Goal: Information Seeking & Learning: Learn about a topic

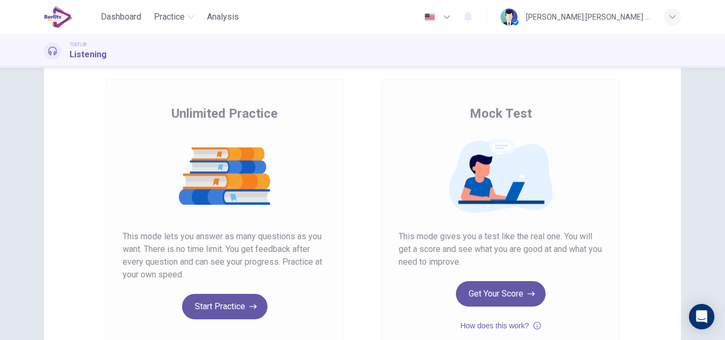
scroll to position [173, 0]
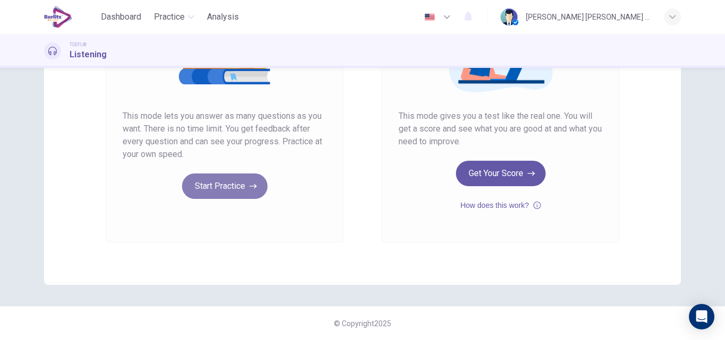
click at [250, 185] on icon "button" at bounding box center [253, 186] width 7 height 11
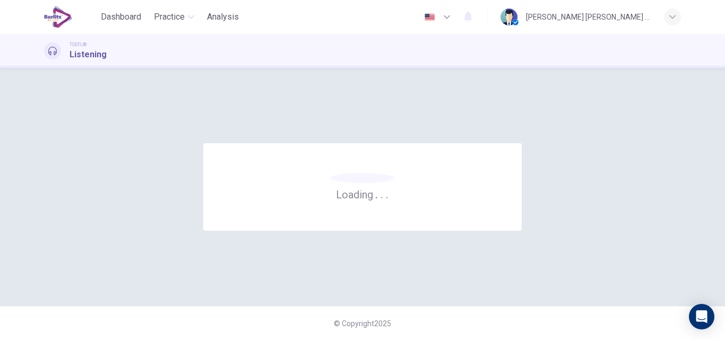
scroll to position [0, 0]
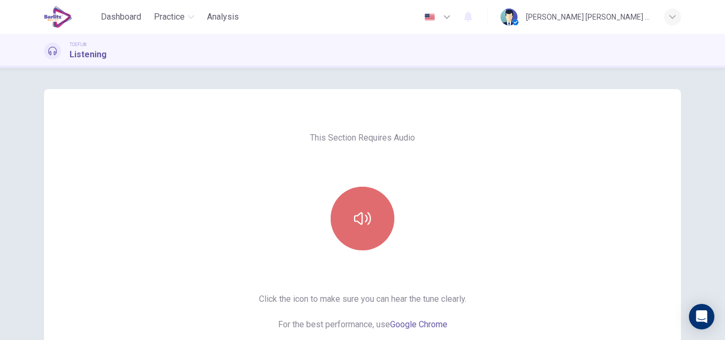
click at [360, 233] on button "button" at bounding box center [363, 219] width 64 height 64
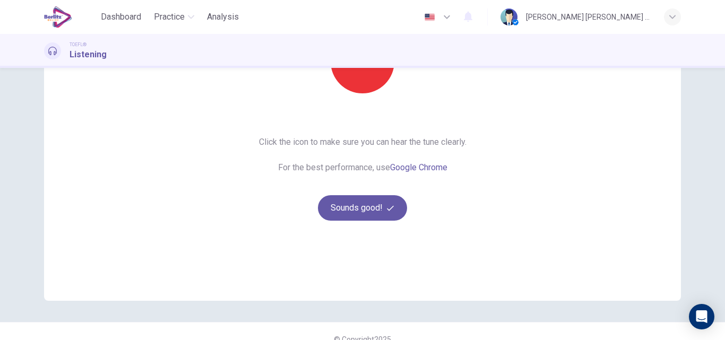
scroll to position [173, 0]
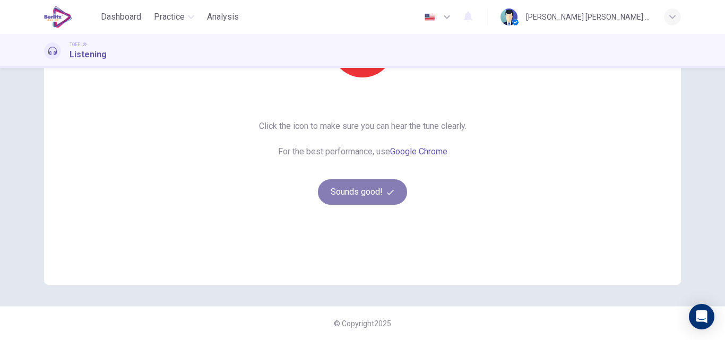
click at [352, 191] on button "Sounds good!" at bounding box center [362, 191] width 89 height 25
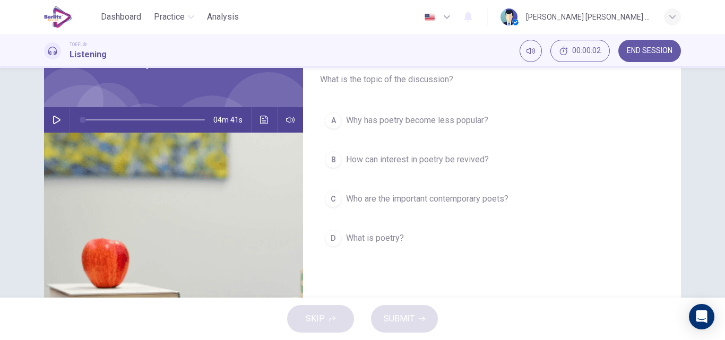
scroll to position [14, 0]
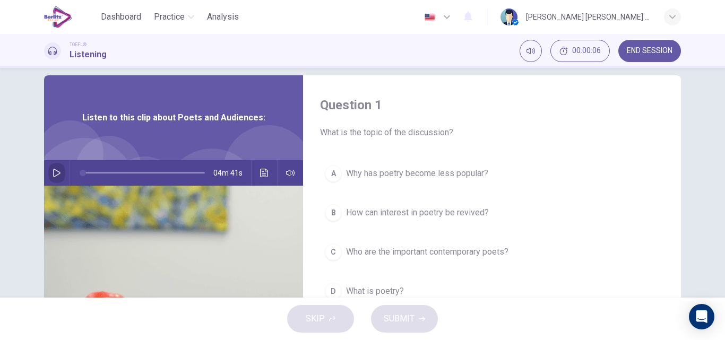
click at [53, 173] on icon "button" at bounding box center [57, 173] width 8 height 8
type input "**"
type input "*"
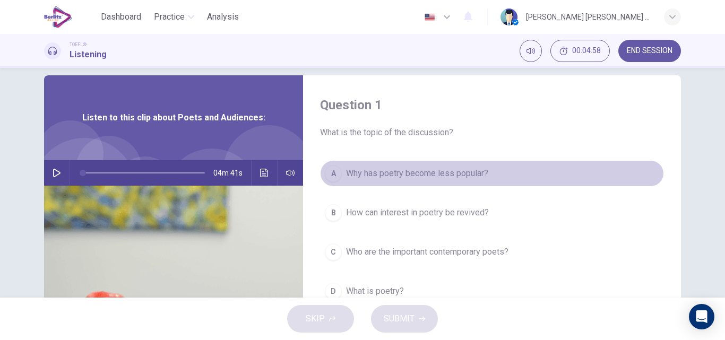
click at [346, 174] on span "Why has poetry become less popular?" at bounding box center [417, 173] width 142 height 13
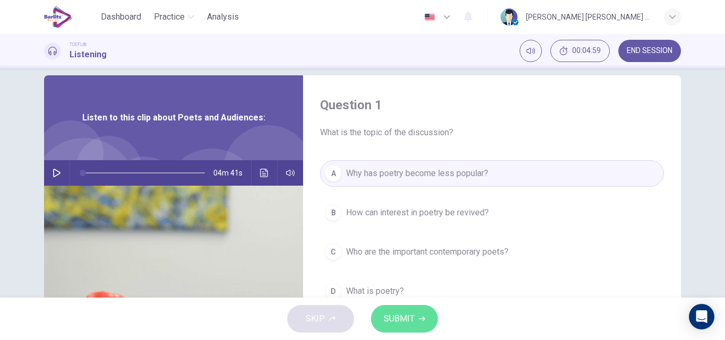
click at [408, 321] on span "SUBMIT" at bounding box center [399, 319] width 31 height 15
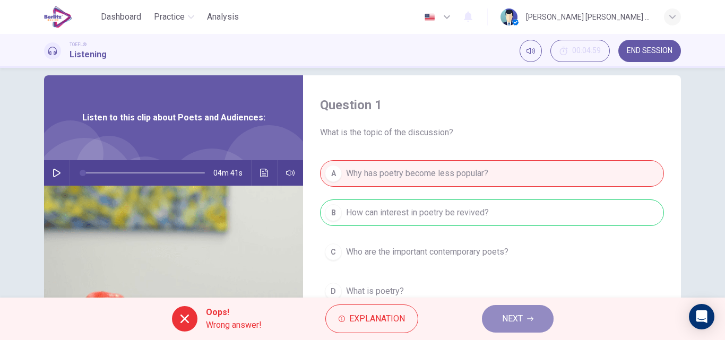
click at [509, 313] on span "NEXT" at bounding box center [512, 319] width 21 height 15
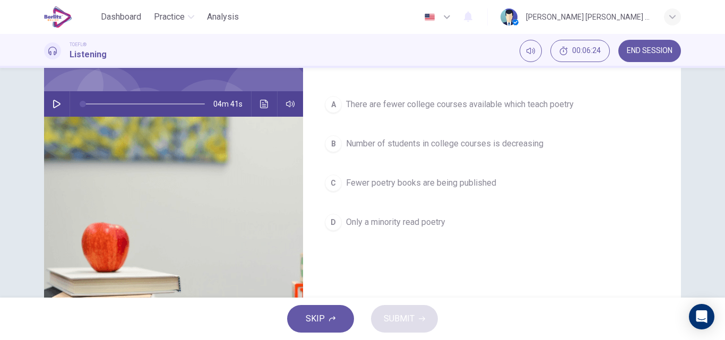
scroll to position [67, 0]
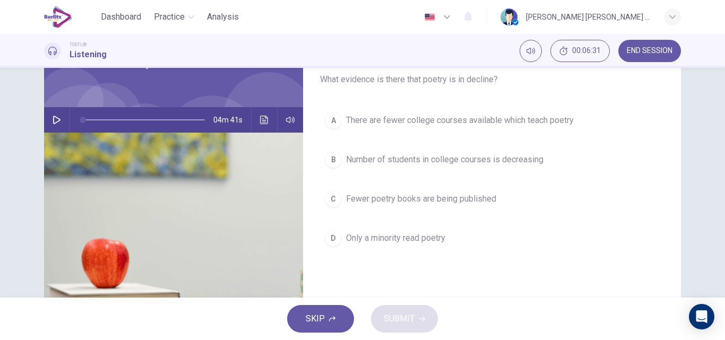
click at [404, 122] on span "There are fewer college courses available which teach poetry" at bounding box center [460, 120] width 228 height 13
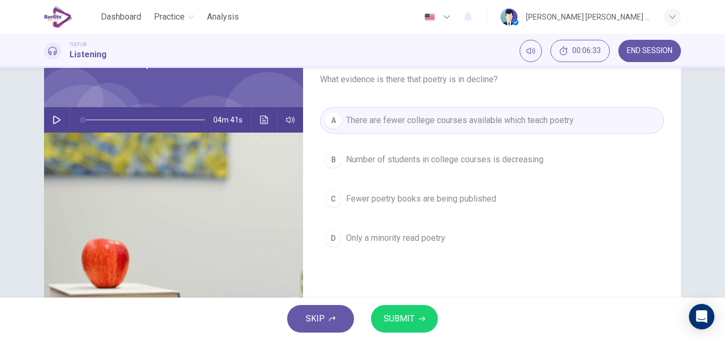
click at [417, 316] on button "SUBMIT" at bounding box center [404, 319] width 67 height 28
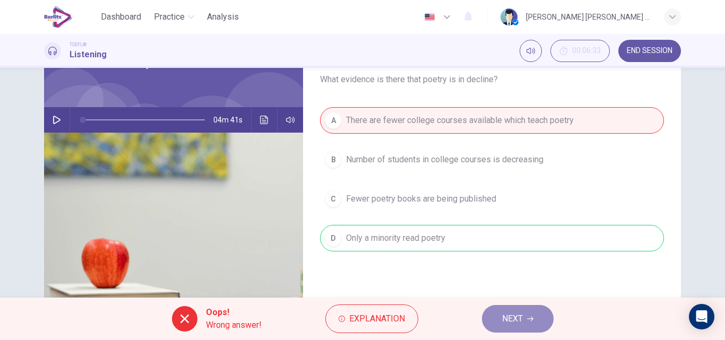
click at [513, 322] on span "NEXT" at bounding box center [512, 319] width 21 height 15
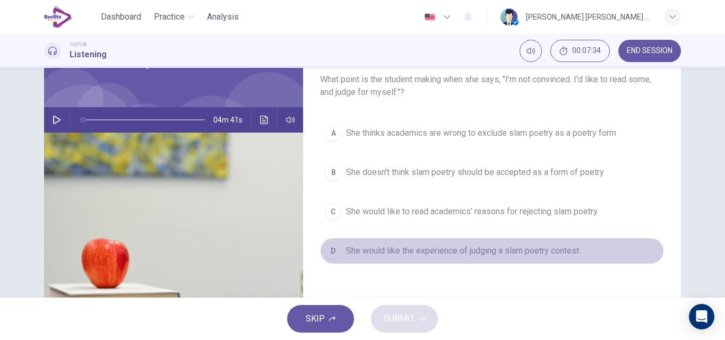
click at [445, 252] on span "She would like the experience of judging a slam poetry contest" at bounding box center [462, 251] width 233 height 13
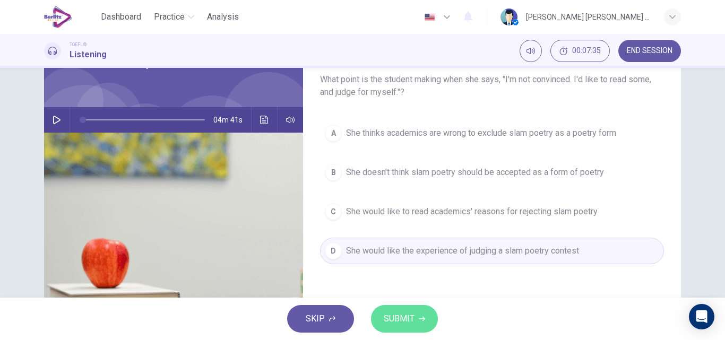
click at [398, 324] on span "SUBMIT" at bounding box center [399, 319] width 31 height 15
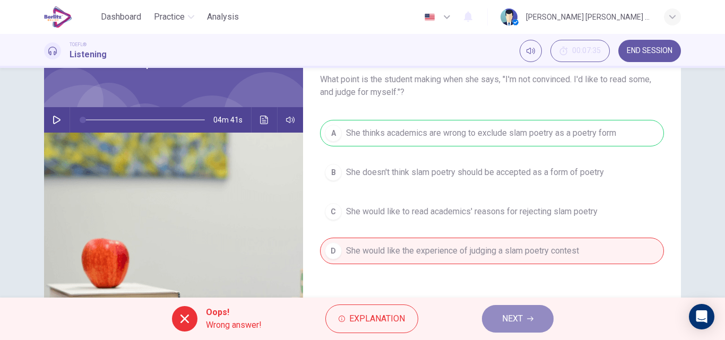
click at [530, 320] on icon "button" at bounding box center [530, 319] width 6 height 6
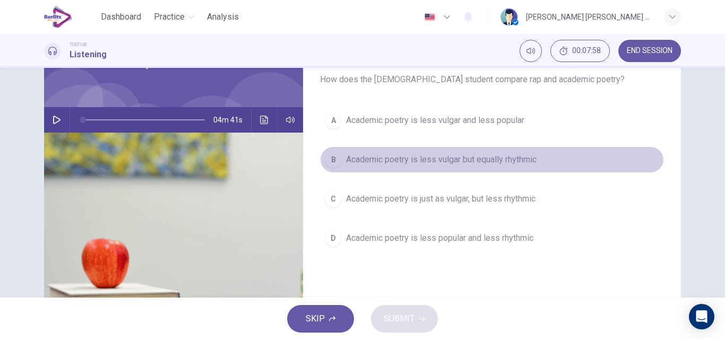
click at [464, 158] on span "Academic poetry is less vulgar but equally rhythmic" at bounding box center [441, 159] width 191 height 13
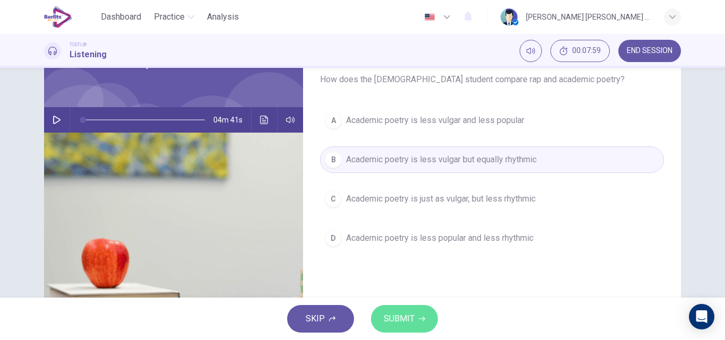
click at [375, 325] on button "SUBMIT" at bounding box center [404, 319] width 67 height 28
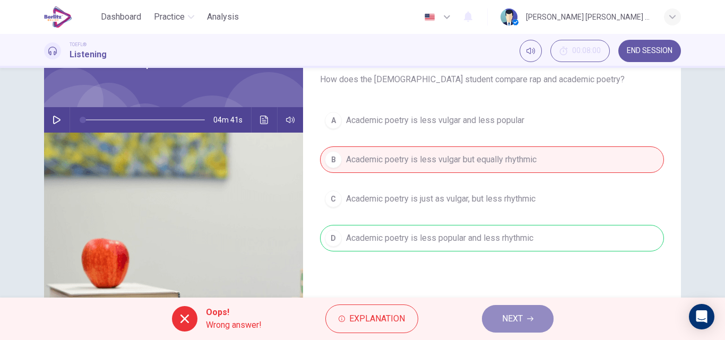
click at [538, 319] on button "NEXT" at bounding box center [518, 319] width 72 height 28
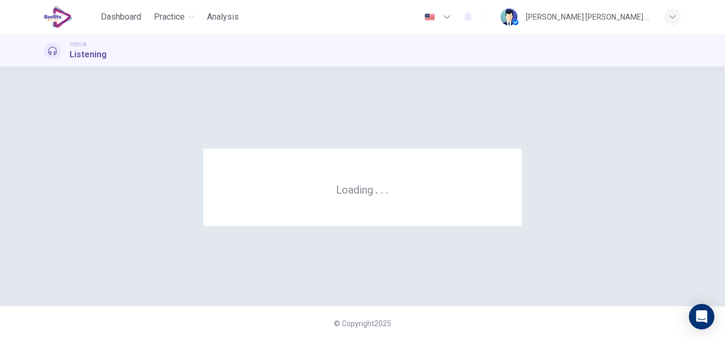
scroll to position [0, 0]
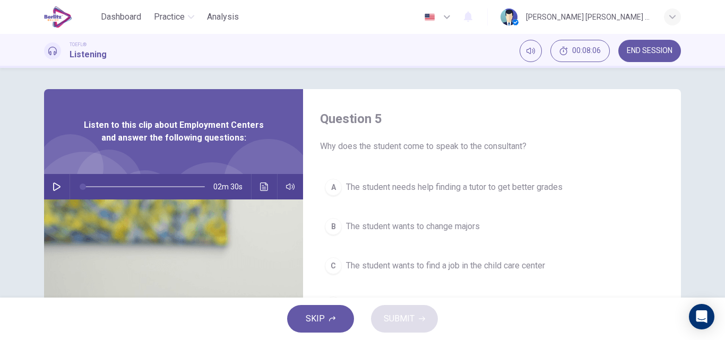
click at [55, 186] on icon "button" at bounding box center [57, 187] width 8 height 8
type input "*"
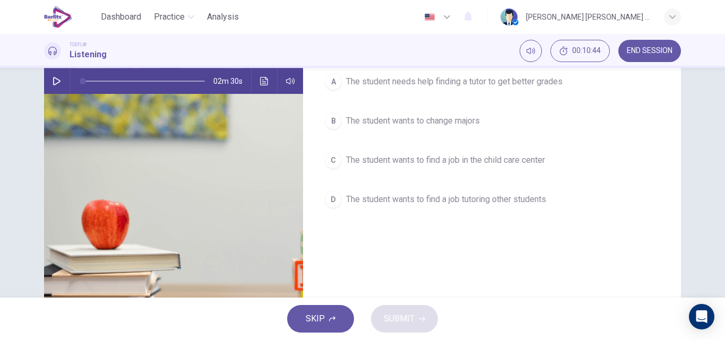
scroll to position [106, 0]
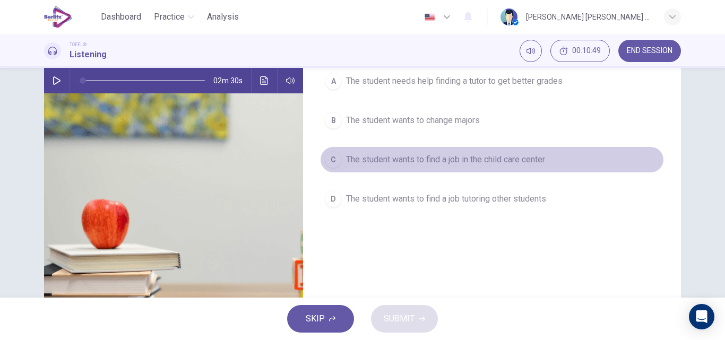
click at [422, 159] on span "The student wants to find a job in the child care center" at bounding box center [445, 159] width 199 height 13
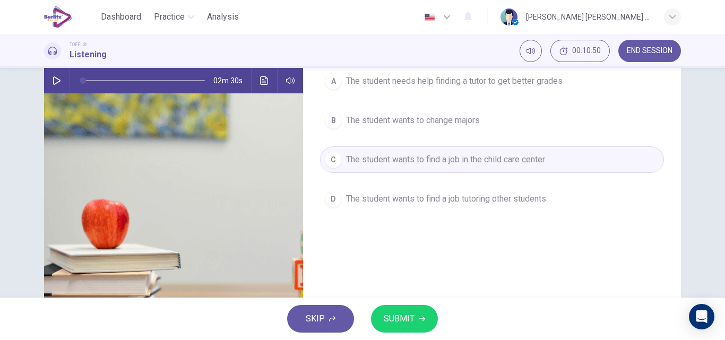
click at [423, 319] on icon "button" at bounding box center [422, 319] width 6 height 5
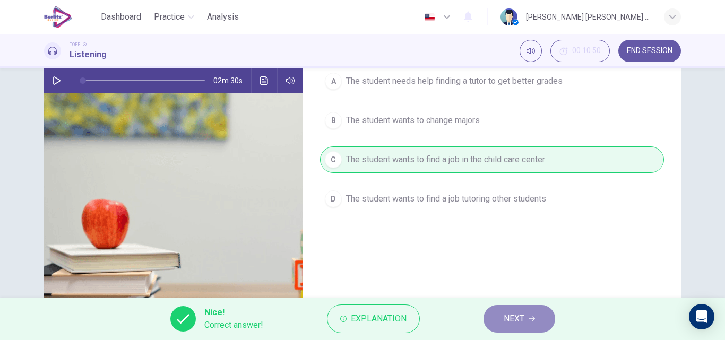
click at [510, 320] on span "NEXT" at bounding box center [514, 319] width 21 height 15
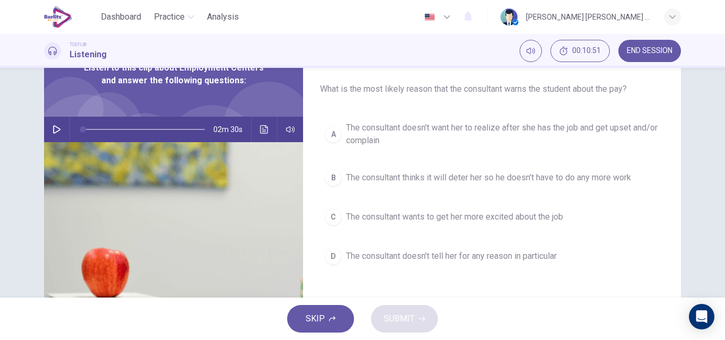
scroll to position [53, 0]
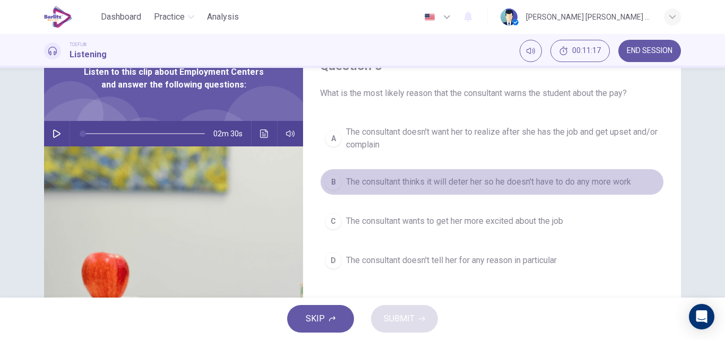
click at [486, 183] on span "The consultant thinks it will deter her so he doesn't have to do any more work" at bounding box center [488, 182] width 285 height 13
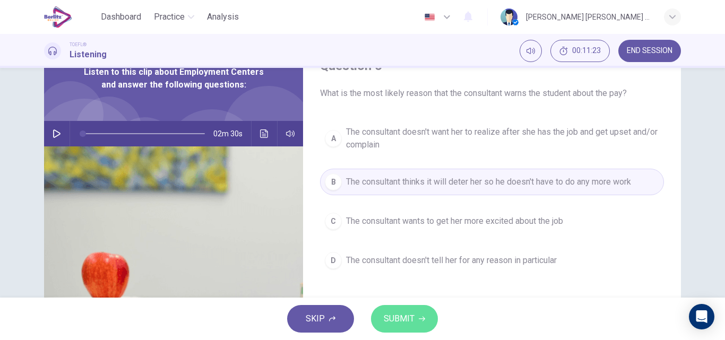
click at [405, 319] on span "SUBMIT" at bounding box center [399, 319] width 31 height 15
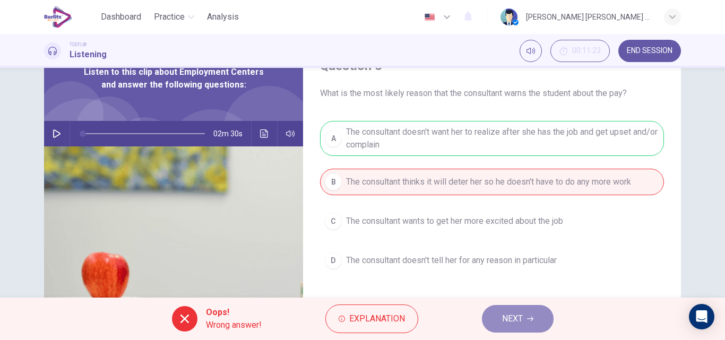
click at [527, 321] on button "NEXT" at bounding box center [518, 319] width 72 height 28
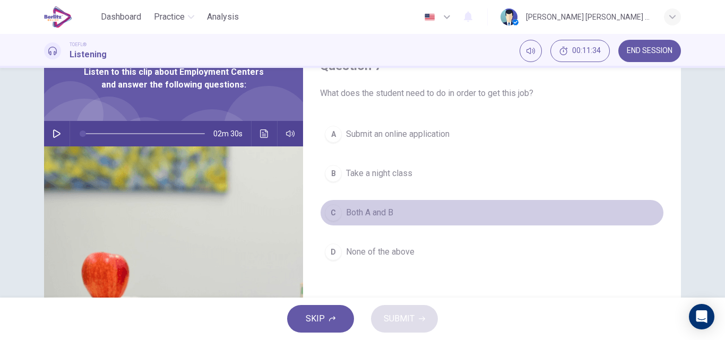
click at [379, 211] on span "Both A and B" at bounding box center [369, 213] width 47 height 13
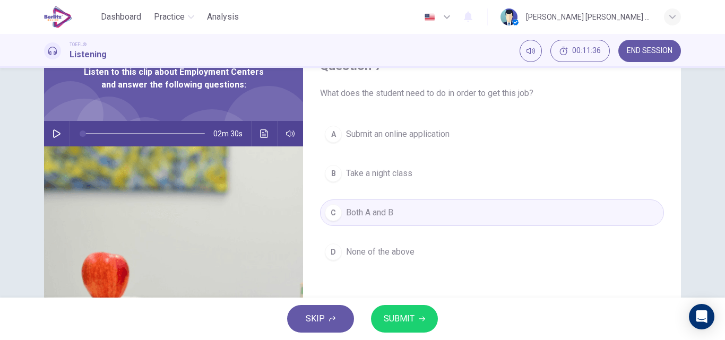
click at [407, 316] on span "SUBMIT" at bounding box center [399, 319] width 31 height 15
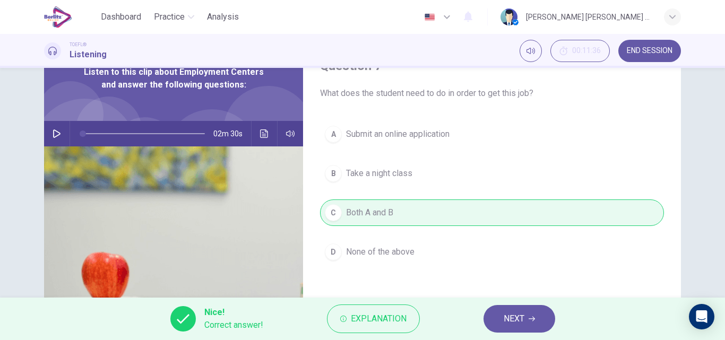
click at [528, 324] on button "NEXT" at bounding box center [520, 319] width 72 height 28
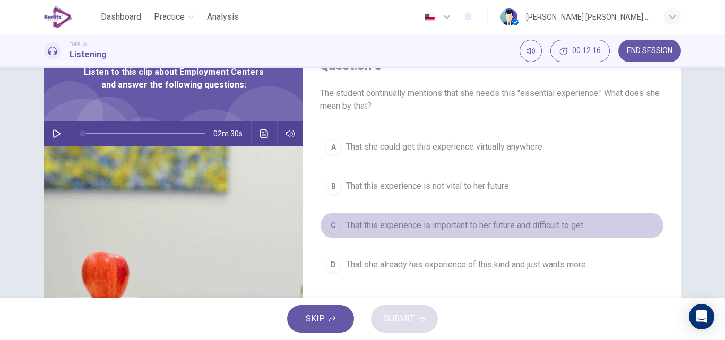
click at [525, 228] on span "That this experience is important to her future and difficult to get" at bounding box center [464, 225] width 237 height 13
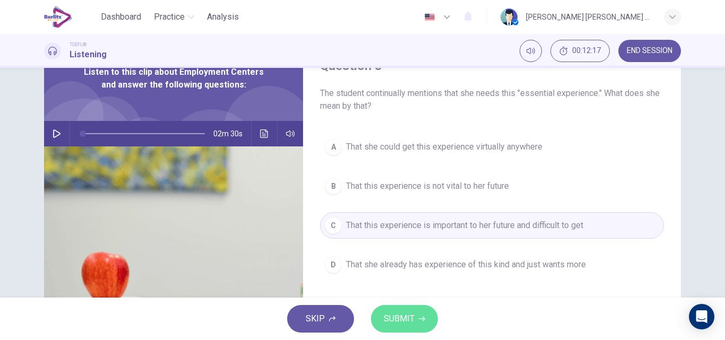
click at [410, 311] on button "SUBMIT" at bounding box center [404, 319] width 67 height 28
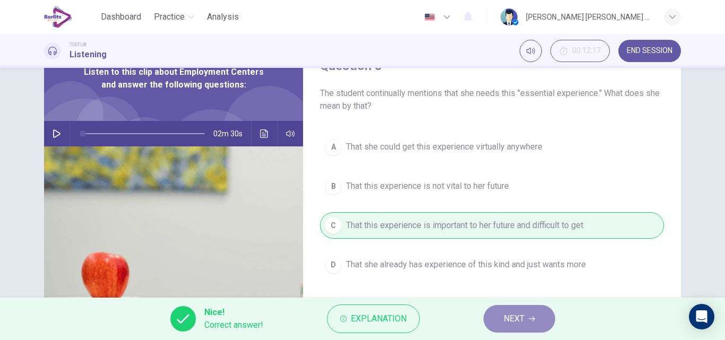
click at [524, 322] on span "NEXT" at bounding box center [514, 319] width 21 height 15
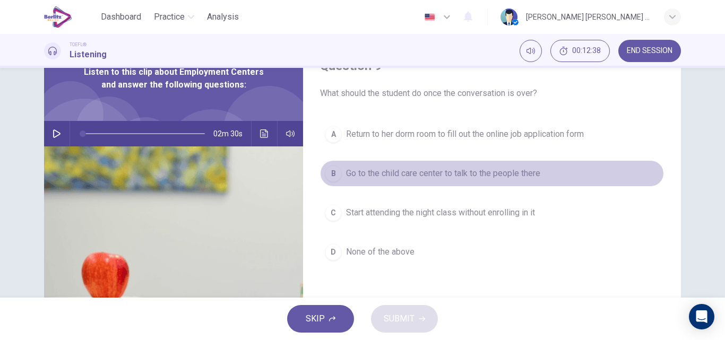
click at [505, 177] on span "Go to the child care center to talk to the people there" at bounding box center [443, 173] width 194 height 13
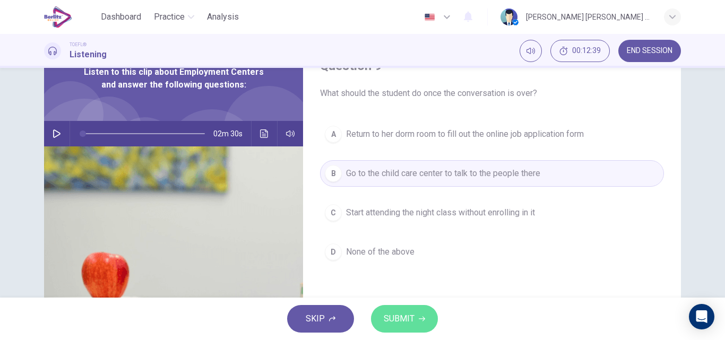
click at [423, 315] on button "SUBMIT" at bounding box center [404, 319] width 67 height 28
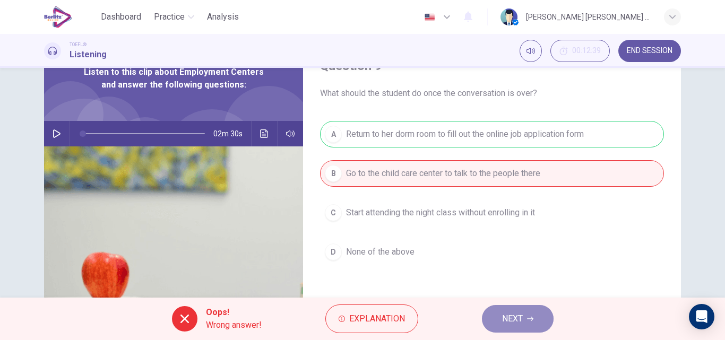
click at [518, 312] on span "NEXT" at bounding box center [512, 319] width 21 height 15
